Goal: Find specific page/section: Find specific page/section

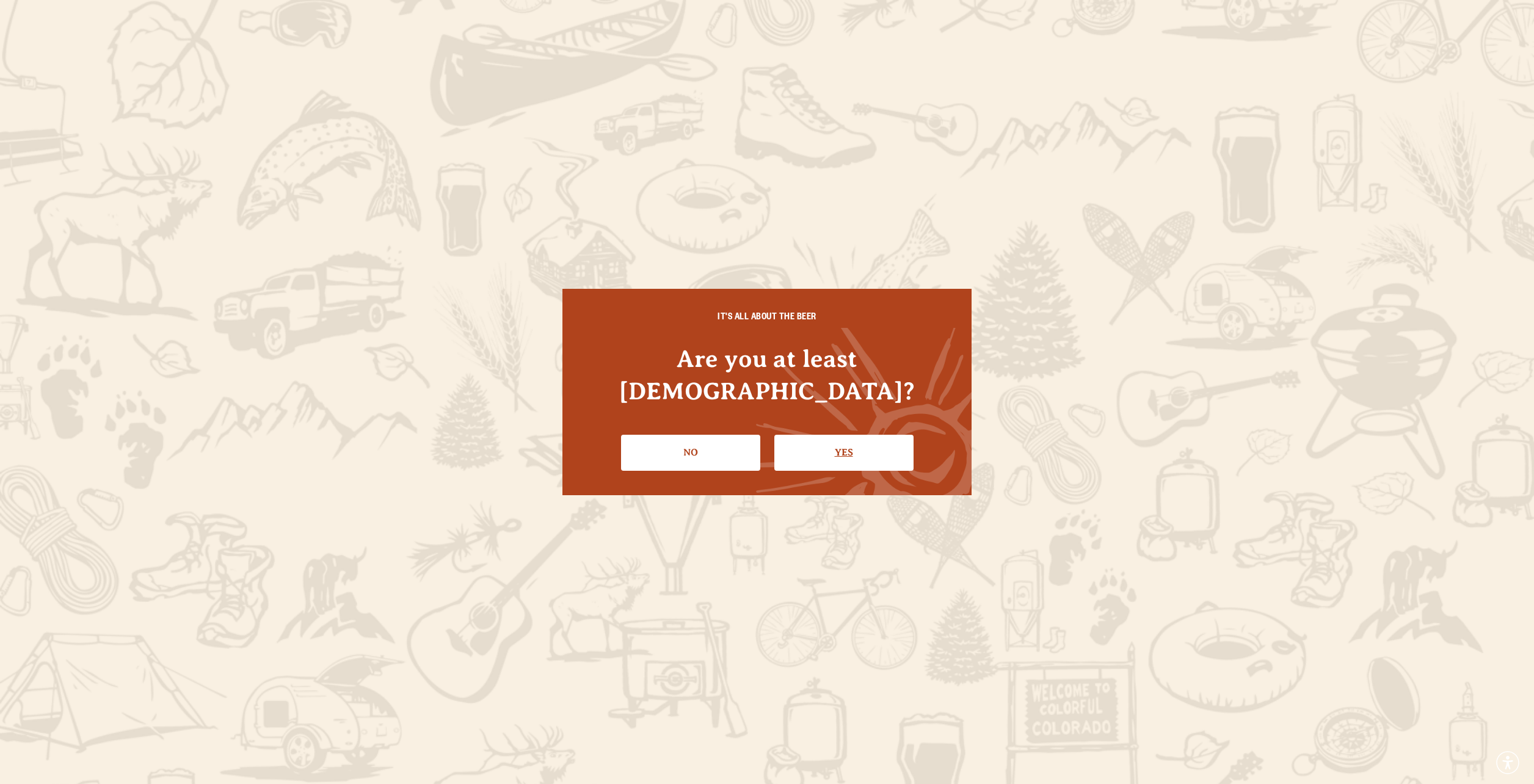
click at [808, 435] on link "Yes" at bounding box center [844, 452] width 139 height 35
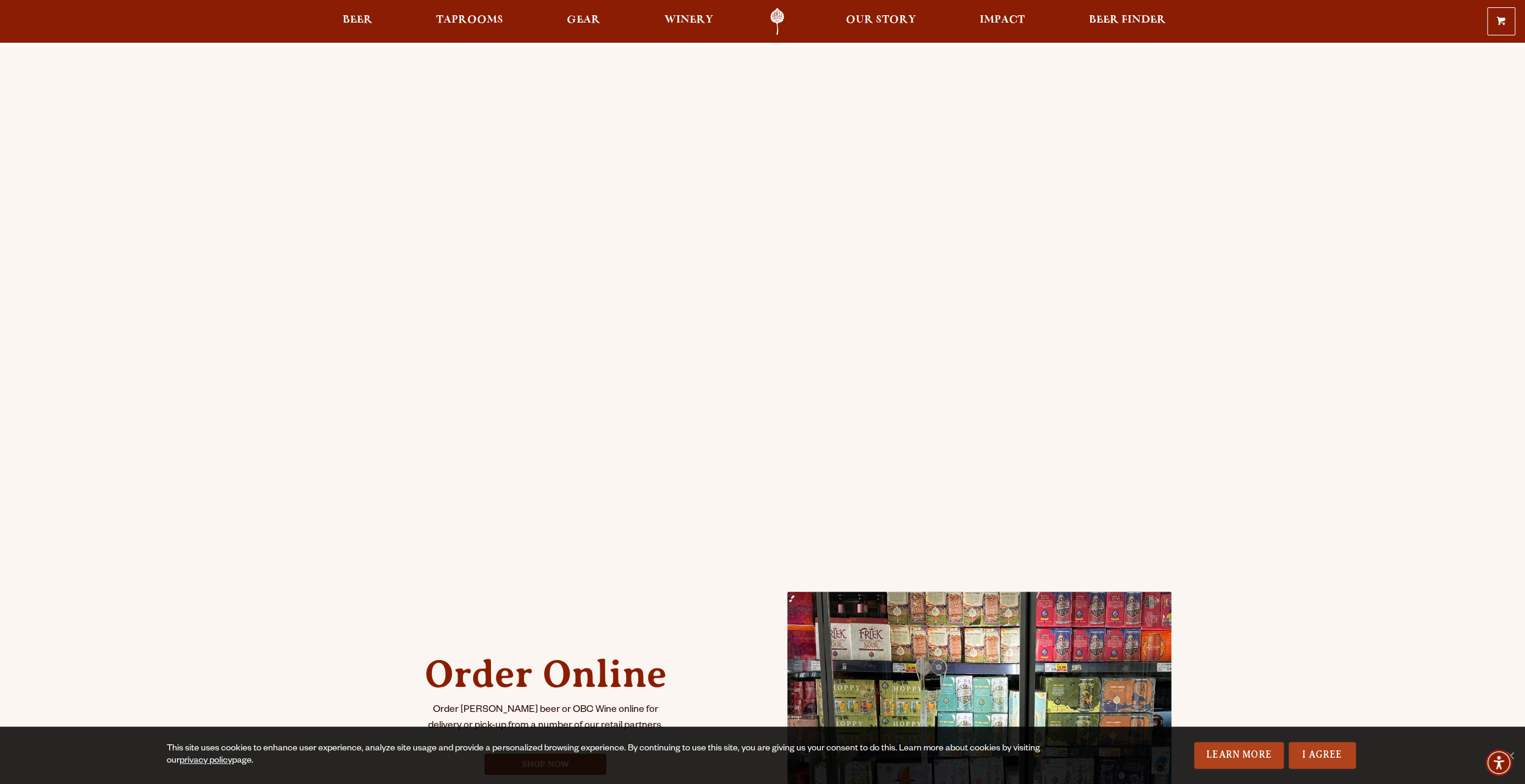
click at [298, 329] on div "Order Online Order [PERSON_NAME] beer or OBC Wine online for delivery or pick-u…" at bounding box center [762, 484] width 1525 height 876
click at [275, 348] on div "Order Online Order [PERSON_NAME] beer or OBC Wine online for delivery or pick-u…" at bounding box center [762, 484] width 1525 height 876
click at [203, 381] on div "Order Online Order [PERSON_NAME] beer or OBC Wine online for delivery or pick-u…" at bounding box center [762, 484] width 1525 height 876
click at [207, 392] on div "Order Online Order [PERSON_NAME] beer or OBC Wine online for delivery or pick-u…" at bounding box center [762, 484] width 1525 height 876
click at [246, 383] on div "Order Online Order [PERSON_NAME] beer or OBC Wine online for delivery or pick-u…" at bounding box center [762, 484] width 1525 height 876
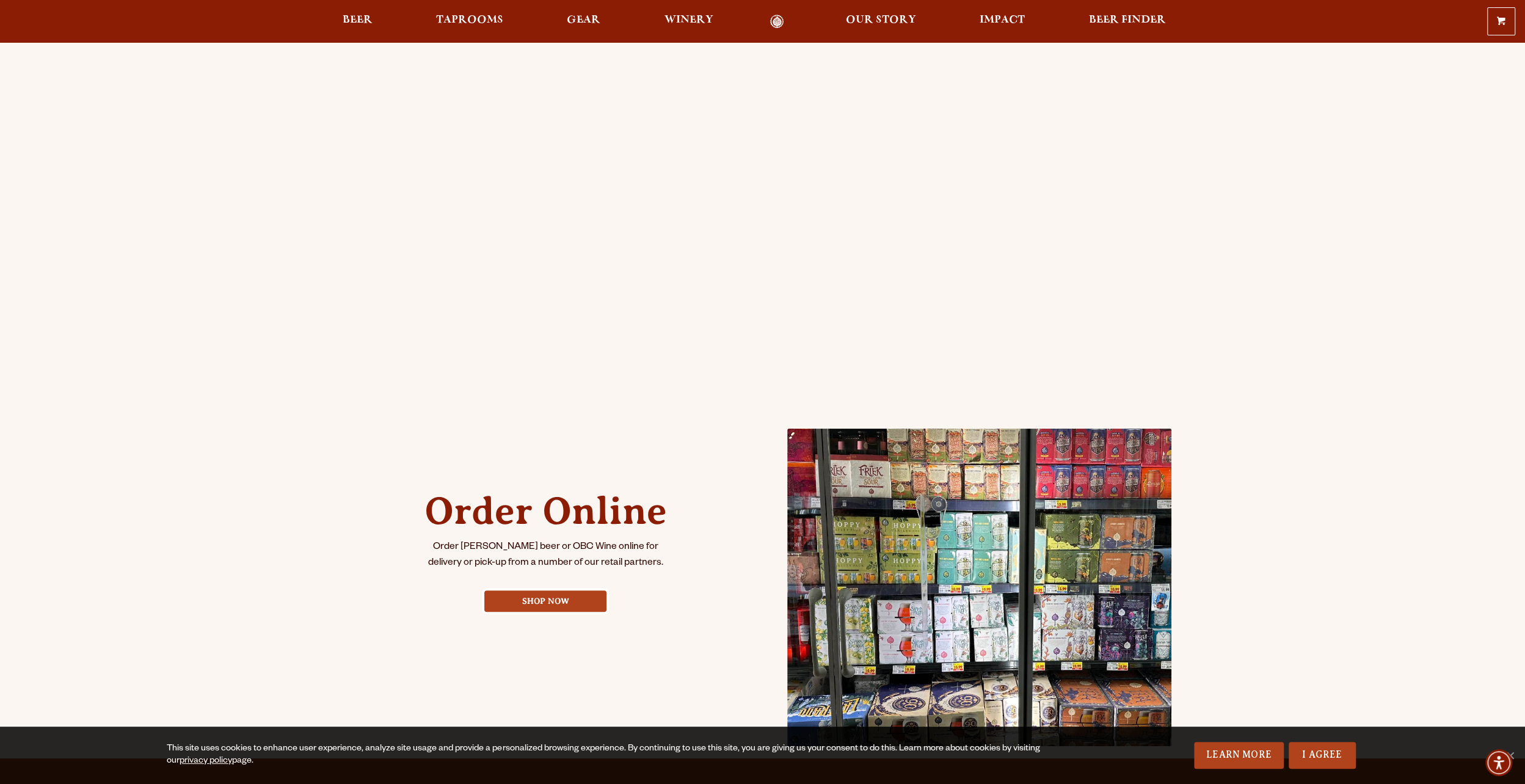
scroll to position [183, 0]
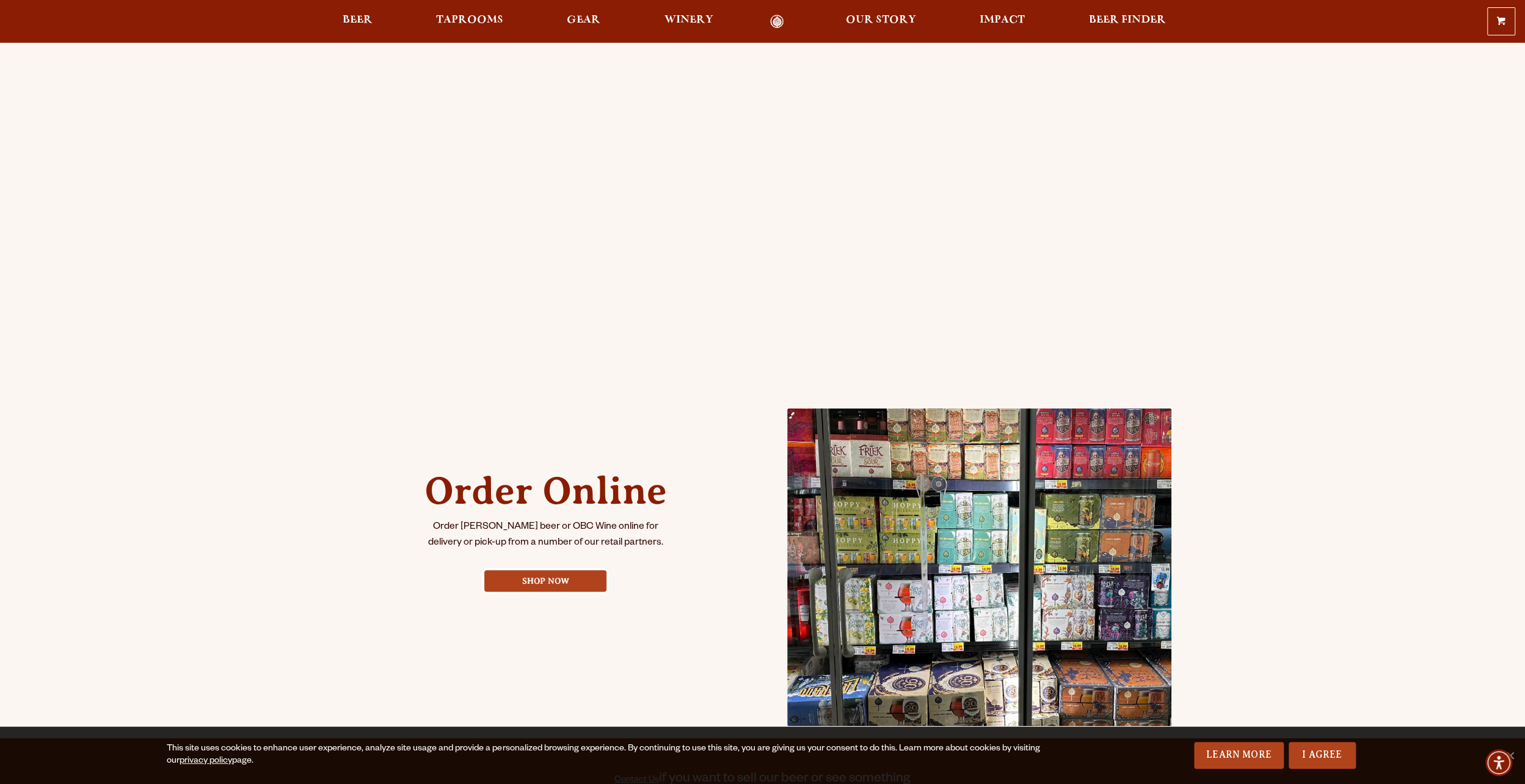
click at [148, 383] on div "Order Online Order [PERSON_NAME] beer or OBC Wine online for delivery or pick-u…" at bounding box center [762, 300] width 1525 height 876
